Goal: Information Seeking & Learning: Learn about a topic

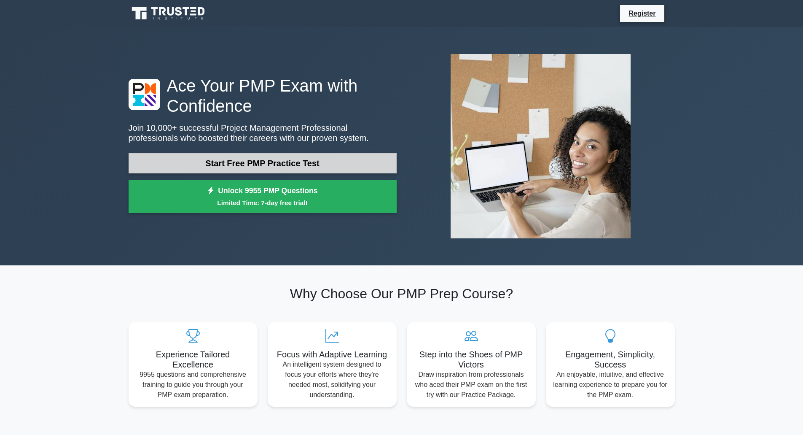
click at [286, 164] on link "Start Free PMP Practice Test" at bounding box center [263, 163] width 268 height 20
click at [266, 164] on link "Start Free PMP Practice Test" at bounding box center [263, 163] width 268 height 20
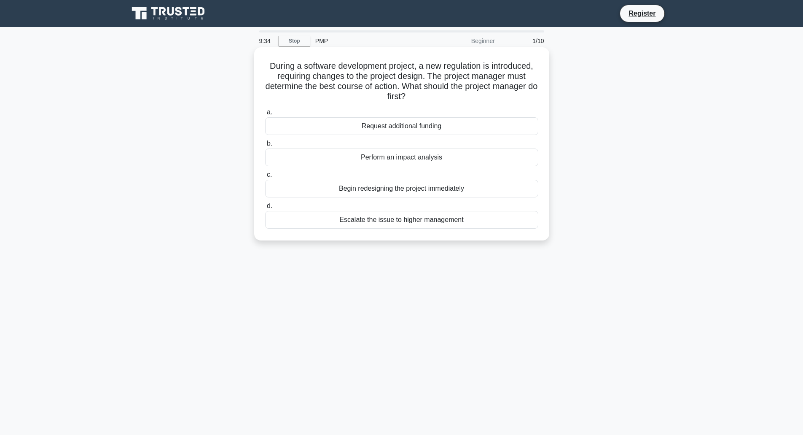
click at [417, 157] on div "Perform an impact analysis" at bounding box center [401, 157] width 273 height 18
click at [265, 146] on input "b. Perform an impact analysis" at bounding box center [265, 143] width 0 height 5
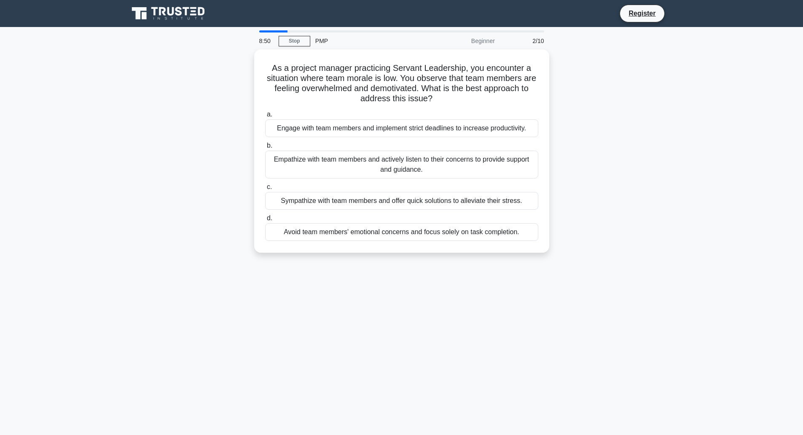
click at [418, 157] on div "Empathize with team members and actively listen to their concerns to provide su…" at bounding box center [401, 164] width 273 height 28
click at [265, 148] on input "b. Empathize with team members and actively listen to their concerns to provide…" at bounding box center [265, 145] width 0 height 5
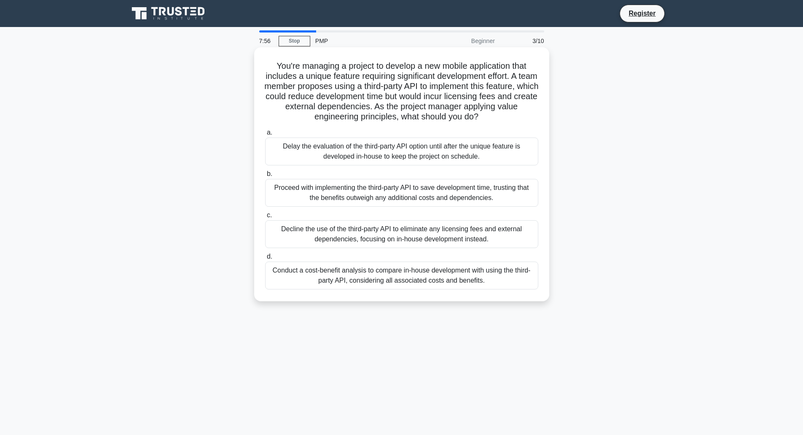
click at [387, 288] on div "Conduct a cost-benefit analysis to compare in-house development with using the …" at bounding box center [401, 275] width 273 height 28
click at [265, 259] on input "d. Conduct a cost-benefit analysis to compare in-house development with using t…" at bounding box center [265, 256] width 0 height 5
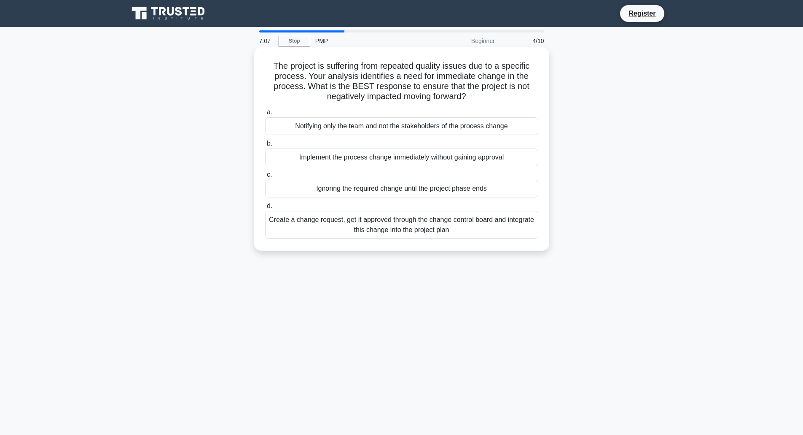
click at [386, 228] on div "Create a change request, get it approved through the change control board and i…" at bounding box center [401, 225] width 273 height 28
click at [265, 209] on input "d. Create a change request, get it approved through the change control board an…" at bounding box center [265, 205] width 0 height 5
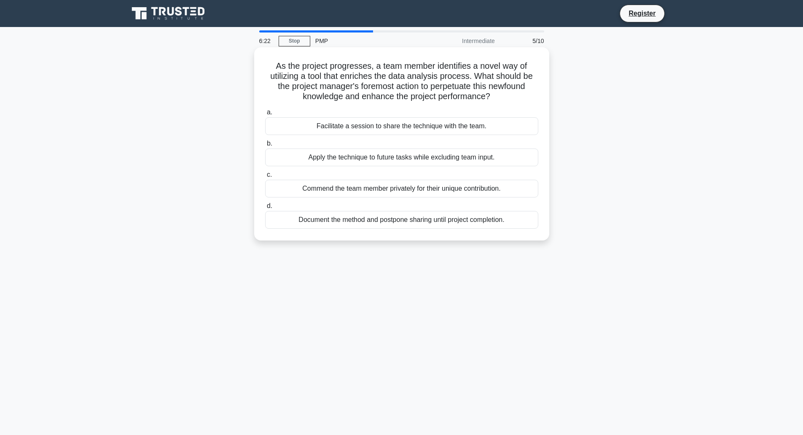
click at [413, 124] on div "Facilitate a session to share the technique with the team." at bounding box center [401, 126] width 273 height 18
click at [265, 115] on input "a. Facilitate a session to share the technique with the team." at bounding box center [265, 112] width 0 height 5
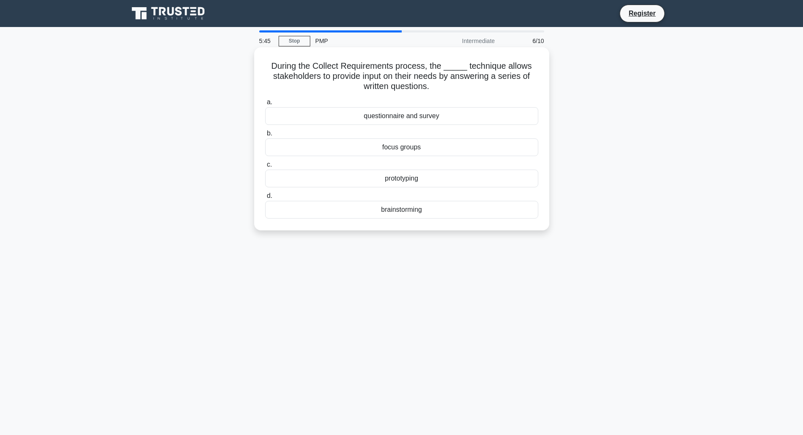
click at [409, 209] on div "brainstorming" at bounding box center [401, 210] width 273 height 18
click at [265, 199] on input "d. brainstorming" at bounding box center [265, 195] width 0 height 5
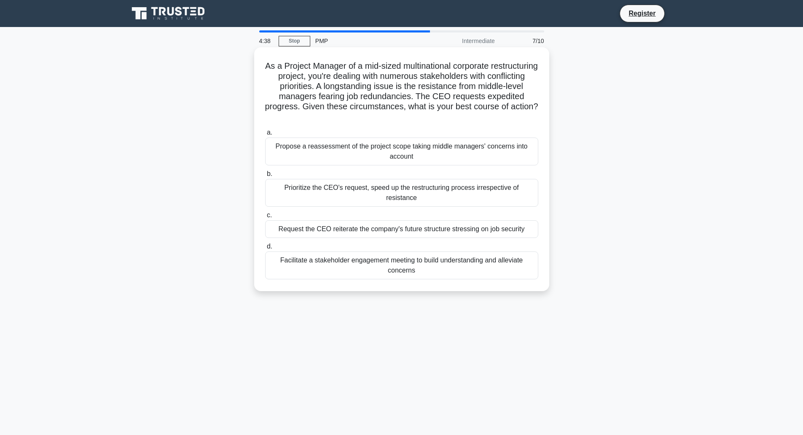
click at [345, 255] on div "Facilitate a stakeholder engagement meeting to build understanding and alleviat…" at bounding box center [401, 265] width 273 height 28
click at [265, 249] on input "d. Facilitate a stakeholder engagement meeting to build understanding and allev…" at bounding box center [265, 246] width 0 height 5
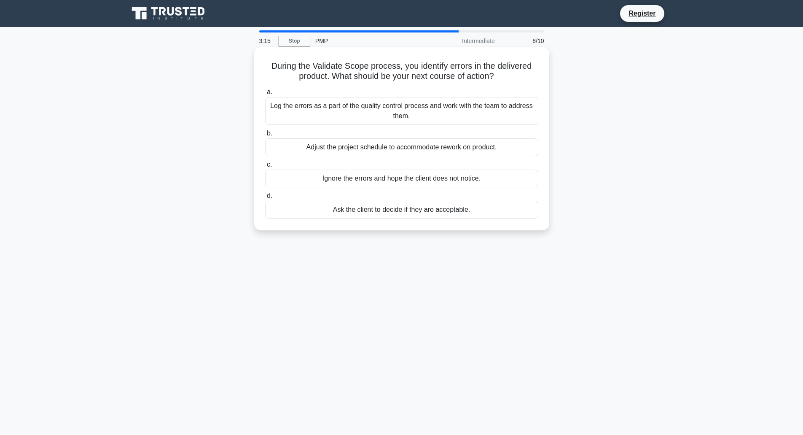
click at [394, 109] on div "Log the errors as a part of the quality control process and work with the team …" at bounding box center [401, 111] width 273 height 28
click at [265, 95] on input "a. Log the errors as a part of the quality control process and work with the te…" at bounding box center [265, 91] width 0 height 5
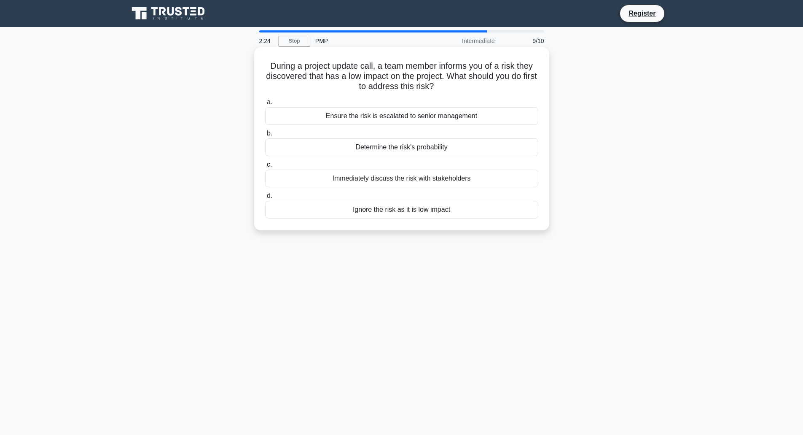
click at [426, 148] on div "Determine the risk's probability" at bounding box center [401, 147] width 273 height 18
click at [265, 136] on input "b. Determine the risk's probability" at bounding box center [265, 133] width 0 height 5
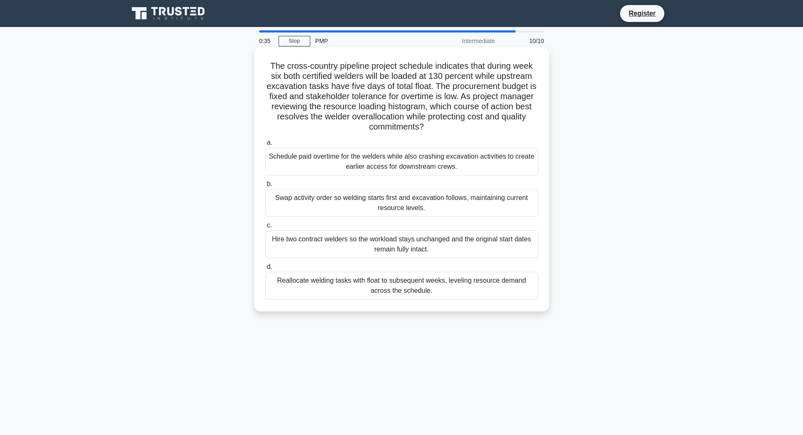
click at [384, 286] on div "Reallocate welding tasks with float to subsequent weeks, leveling resource dema…" at bounding box center [401, 285] width 273 height 28
click at [265, 269] on input "d. Reallocate welding tasks with float to subsequent weeks, leveling resource d…" at bounding box center [265, 266] width 0 height 5
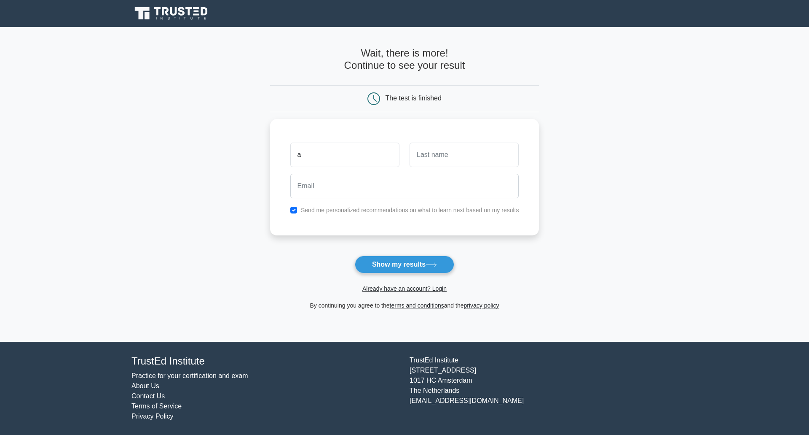
type input "a"
type input "p"
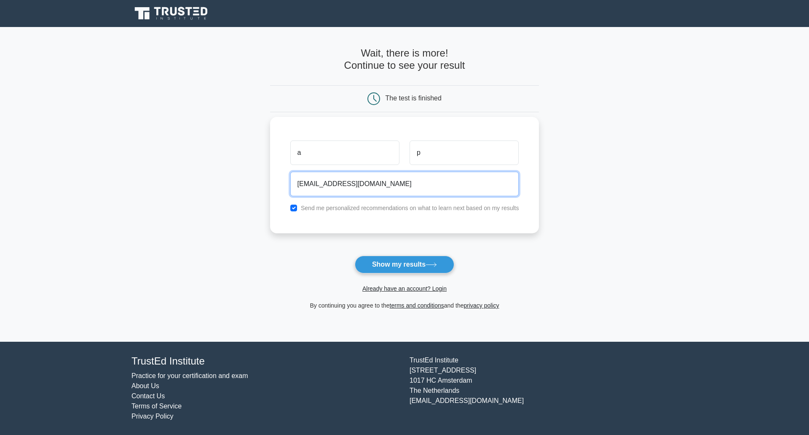
type input "parantonio@hotmail.it"
click at [297, 206] on input "checkbox" at bounding box center [293, 207] width 7 height 7
click at [356, 215] on div "a p parantonio@hotmail.it Send me personalized recommendations on what to learn…" at bounding box center [404, 175] width 269 height 116
click at [356, 209] on label "Send me personalized recommendations on what to learn next based on my results" at bounding box center [410, 207] width 218 height 7
click at [295, 208] on input "checkbox" at bounding box center [293, 207] width 7 height 7
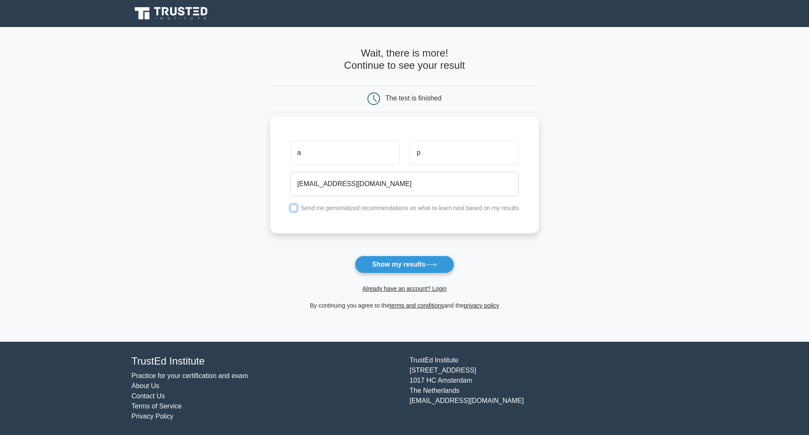
checkbox input "true"
click at [389, 261] on button "Show my results" at bounding box center [404, 264] width 99 height 18
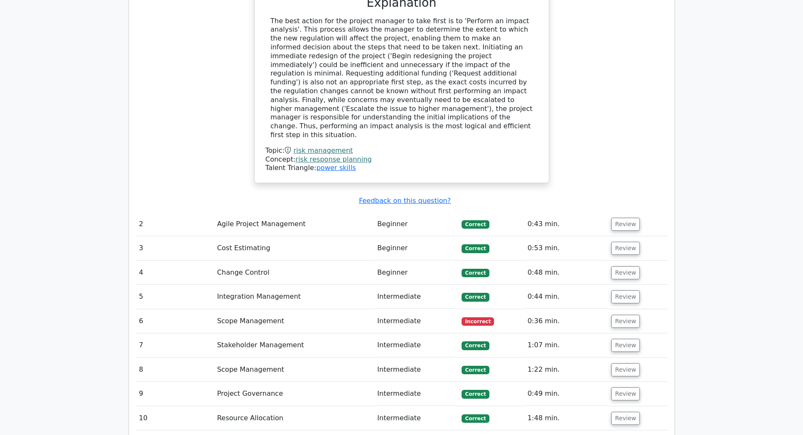
scroll to position [0, 5]
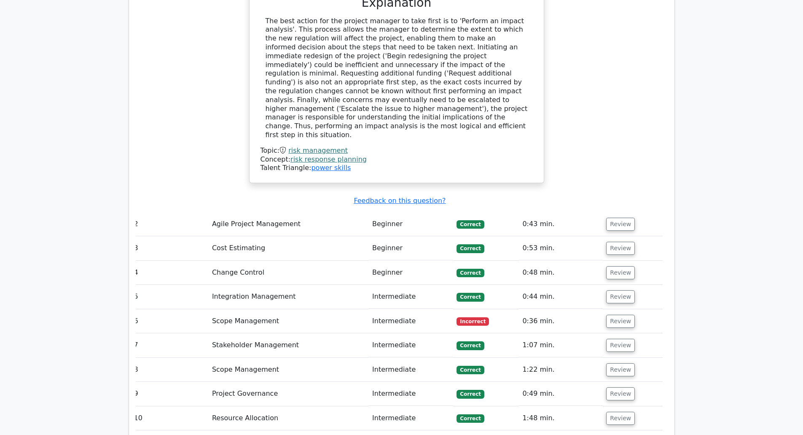
drag, startPoint x: 624, startPoint y: 264, endPoint x: 680, endPoint y: 247, distance: 58.7
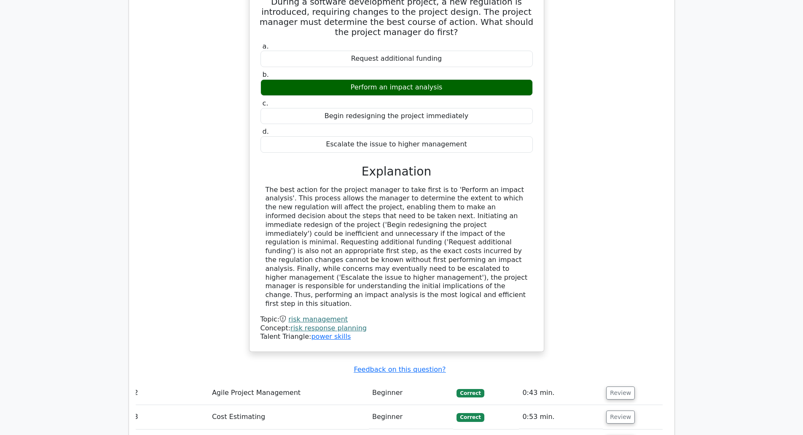
click at [717, 273] on main "Go Premium Project Management Professional Preparation Package (2025) Earn 35 P…" at bounding box center [401, 70] width 803 height 1773
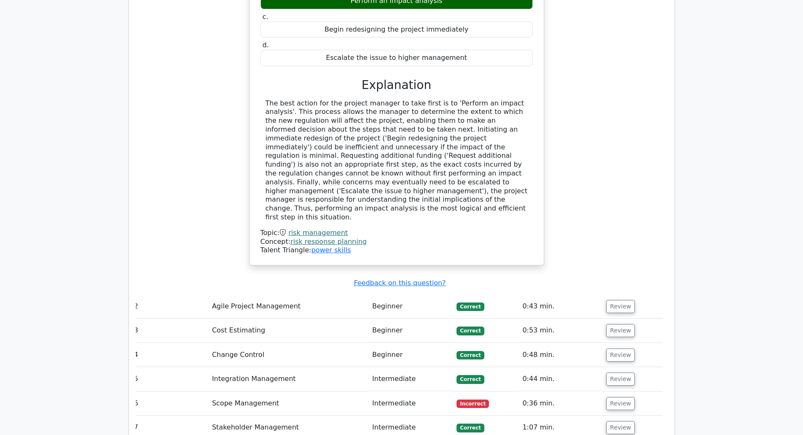
scroll to position [0, 0]
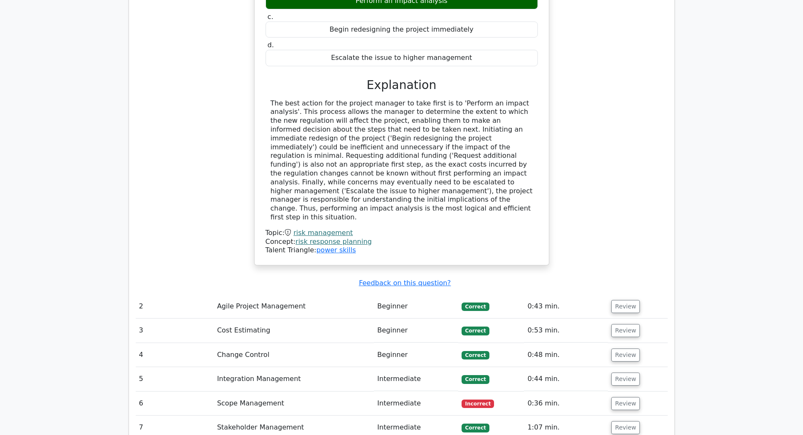
drag, startPoint x: 541, startPoint y: 320, endPoint x: 424, endPoint y: 320, distance: 116.8
click at [631, 397] on button "Review" at bounding box center [625, 403] width 29 height 13
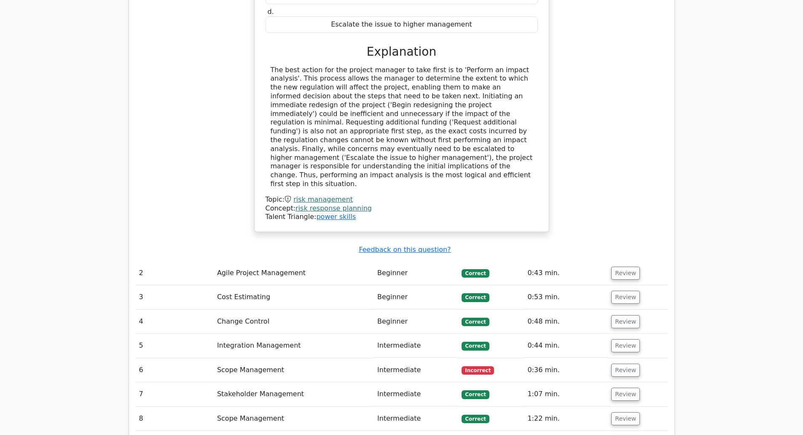
scroll to position [969, 0]
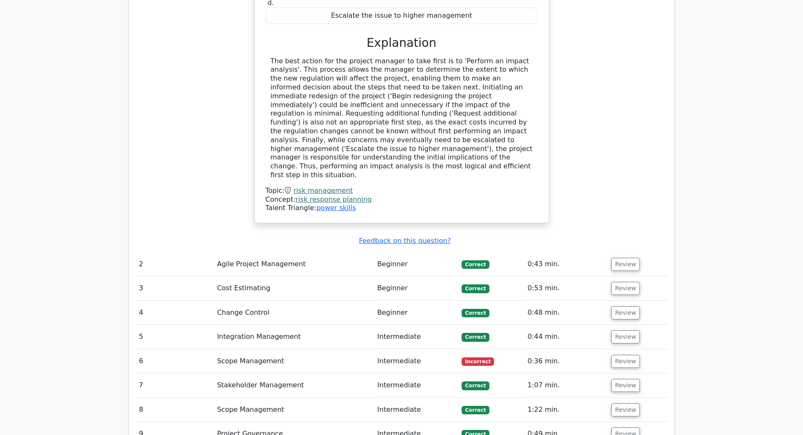
click at [256, 349] on td "Scope Management" at bounding box center [294, 361] width 160 height 24
drag, startPoint x: 413, startPoint y: 301, endPoint x: 488, endPoint y: 304, distance: 75.5
click at [414, 349] on td "Intermediate" at bounding box center [416, 361] width 84 height 24
drag, startPoint x: 490, startPoint y: 304, endPoint x: 499, endPoint y: 305, distance: 8.9
click at [491, 357] on span "Incorrect" at bounding box center [478, 361] width 32 height 8
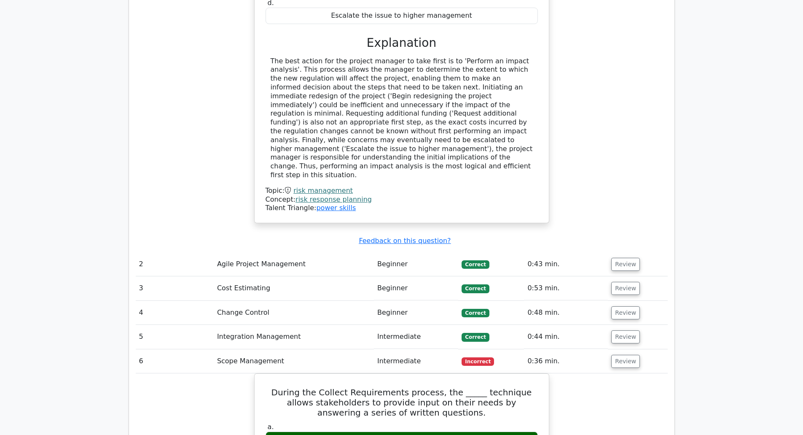
click at [552, 349] on td "0:36 min." at bounding box center [566, 361] width 84 height 24
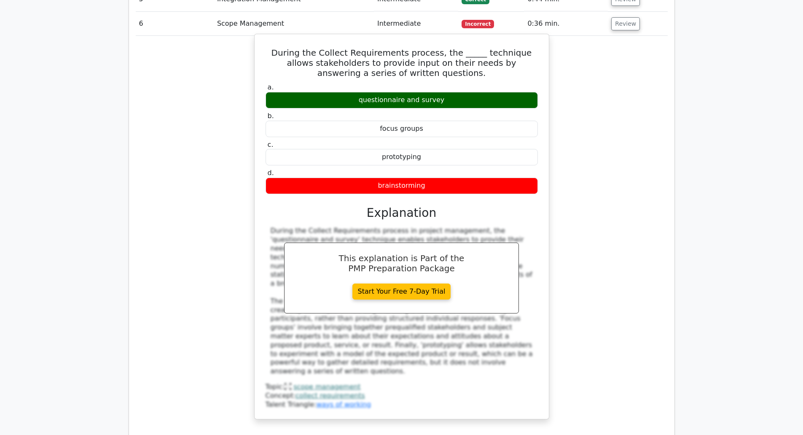
scroll to position [1138, 0]
